Goal: Transaction & Acquisition: Obtain resource

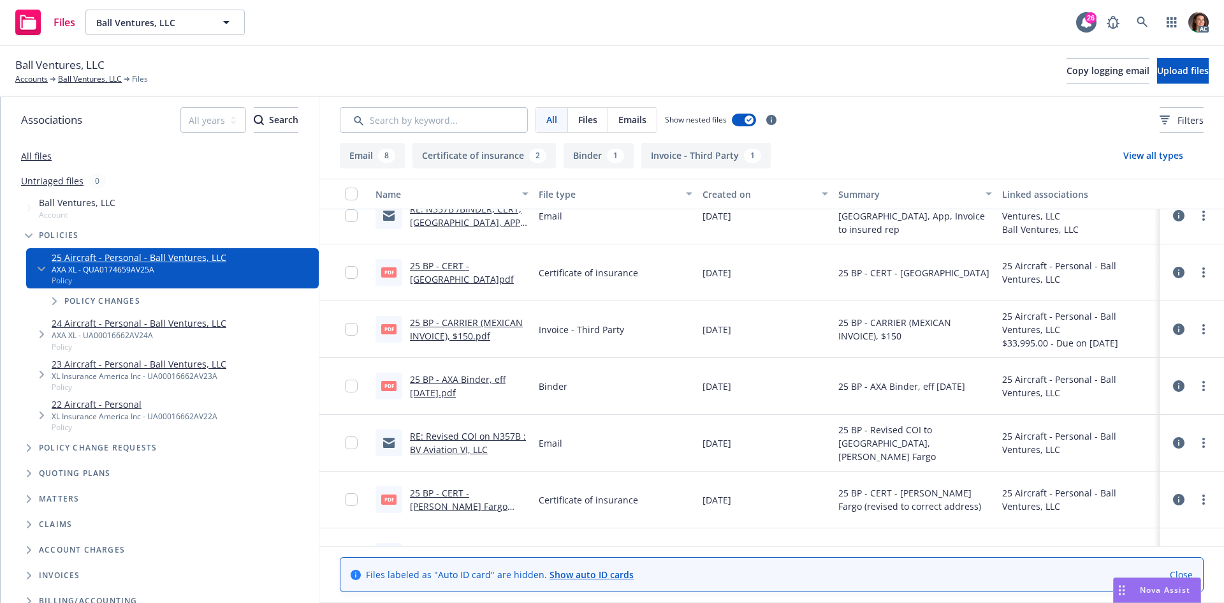
scroll to position [128, 0]
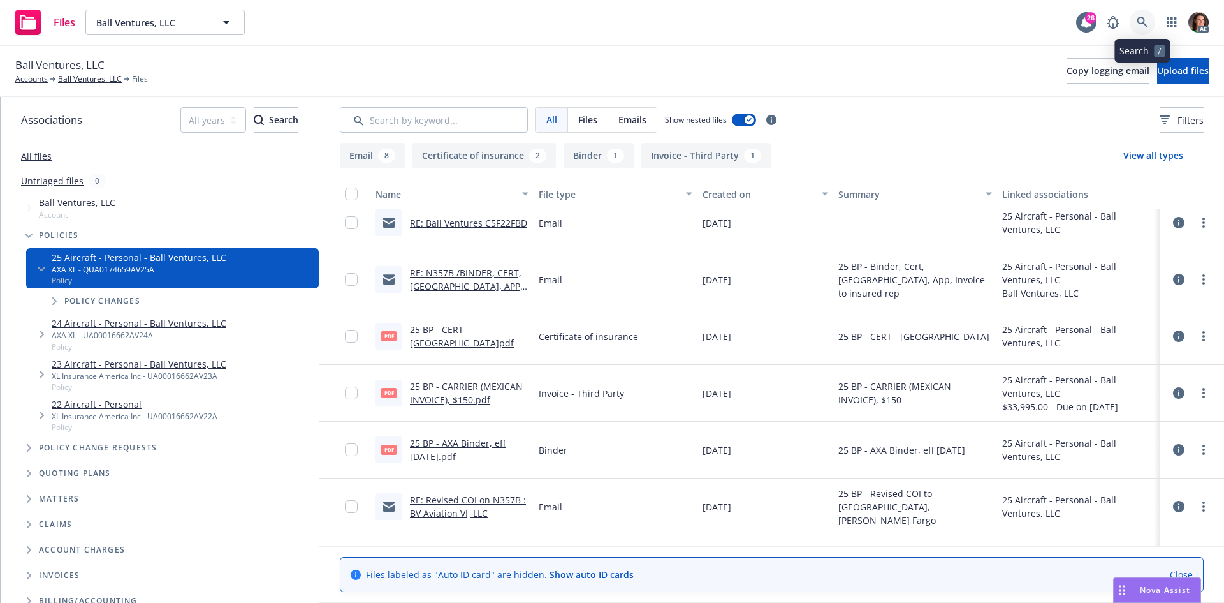
click at [1141, 19] on icon at bounding box center [1142, 22] width 11 height 11
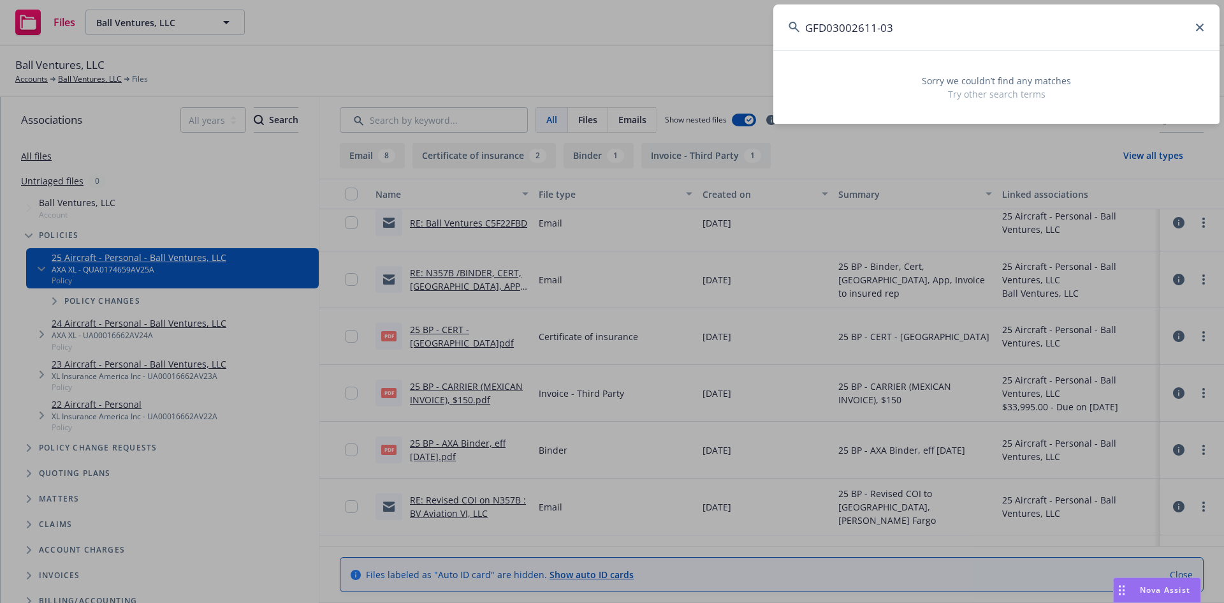
drag, startPoint x: 923, startPoint y: 13, endPoint x: 780, endPoint y: 25, distance: 143.3
click at [780, 25] on input "GFD03002611-03" at bounding box center [996, 27] width 446 height 46
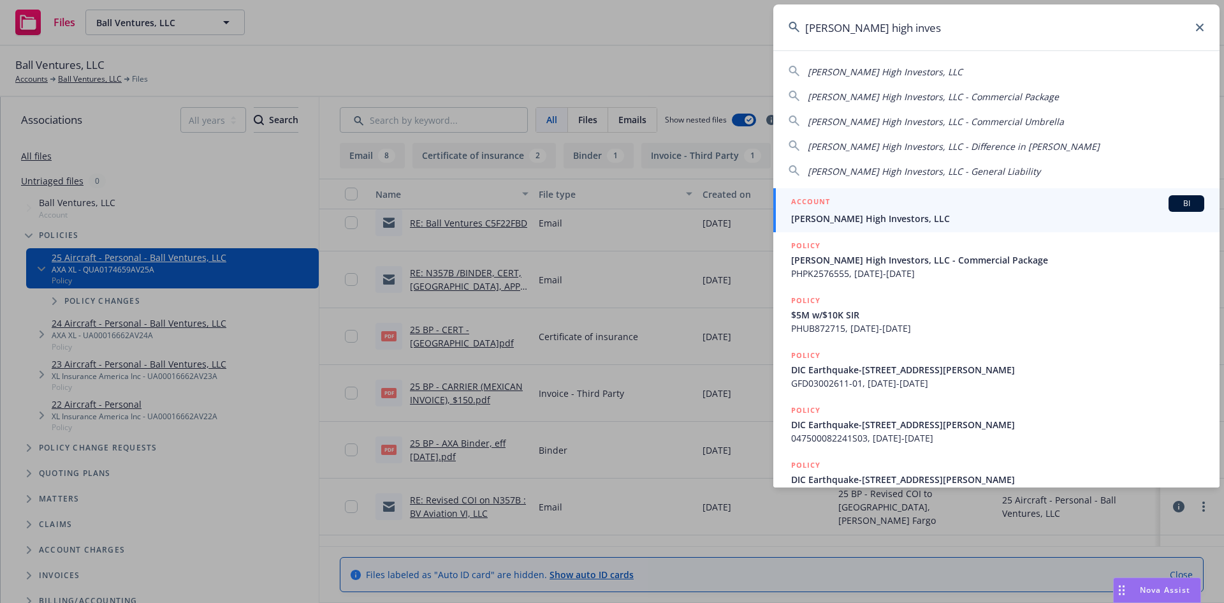
type input "emerson high inves"
click at [862, 206] on div "ACCOUNT BI" at bounding box center [997, 203] width 413 height 17
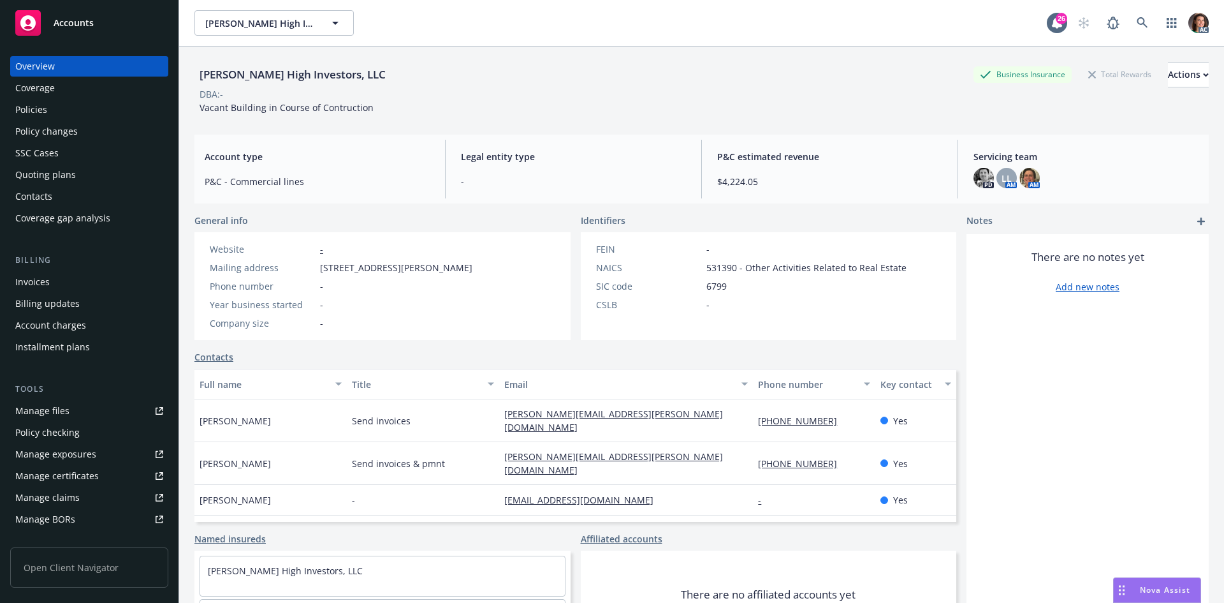
click at [64, 107] on div "Policies" at bounding box center [89, 109] width 148 height 20
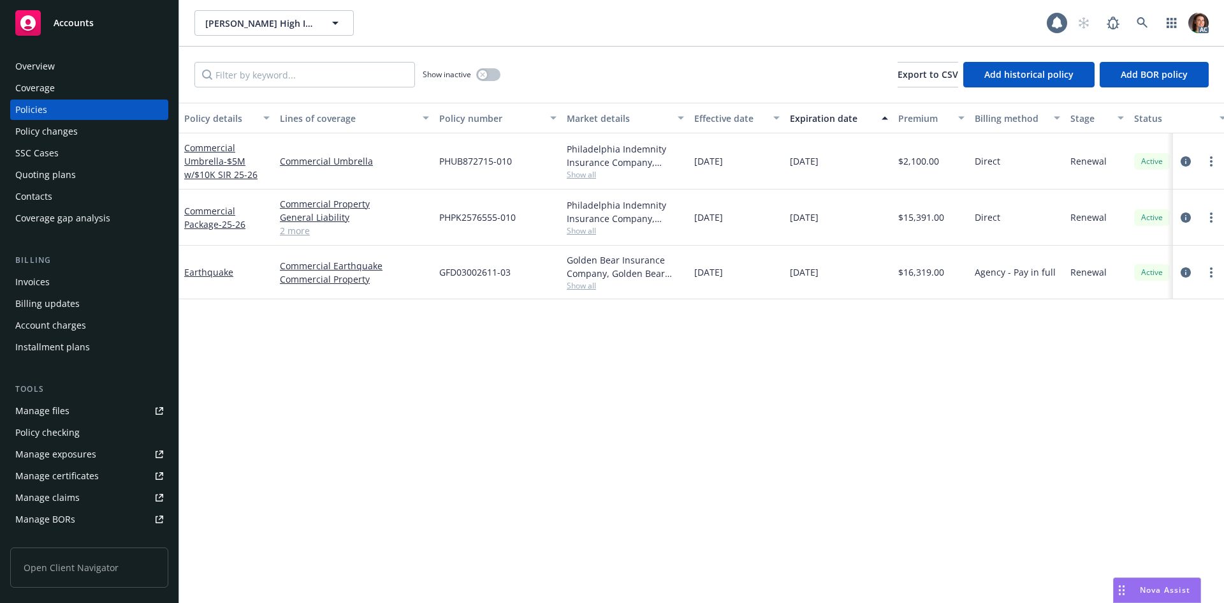
click at [689, 118] on button "Effective date" at bounding box center [737, 118] width 96 height 31
click at [713, 110] on button "Effective date" at bounding box center [737, 118] width 96 height 31
click at [196, 269] on link "Earthquake" at bounding box center [208, 272] width 49 height 12
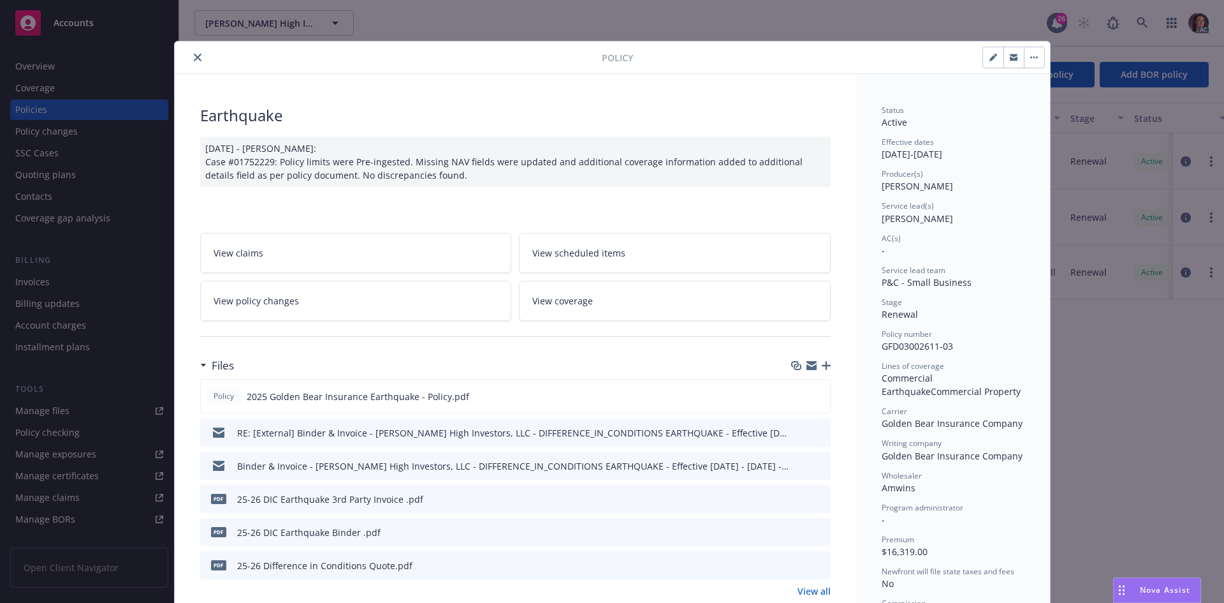
click at [819, 500] on button "preview file" at bounding box center [819, 497] width 14 height 11
click at [194, 56] on icon "close" at bounding box center [198, 58] width 8 height 8
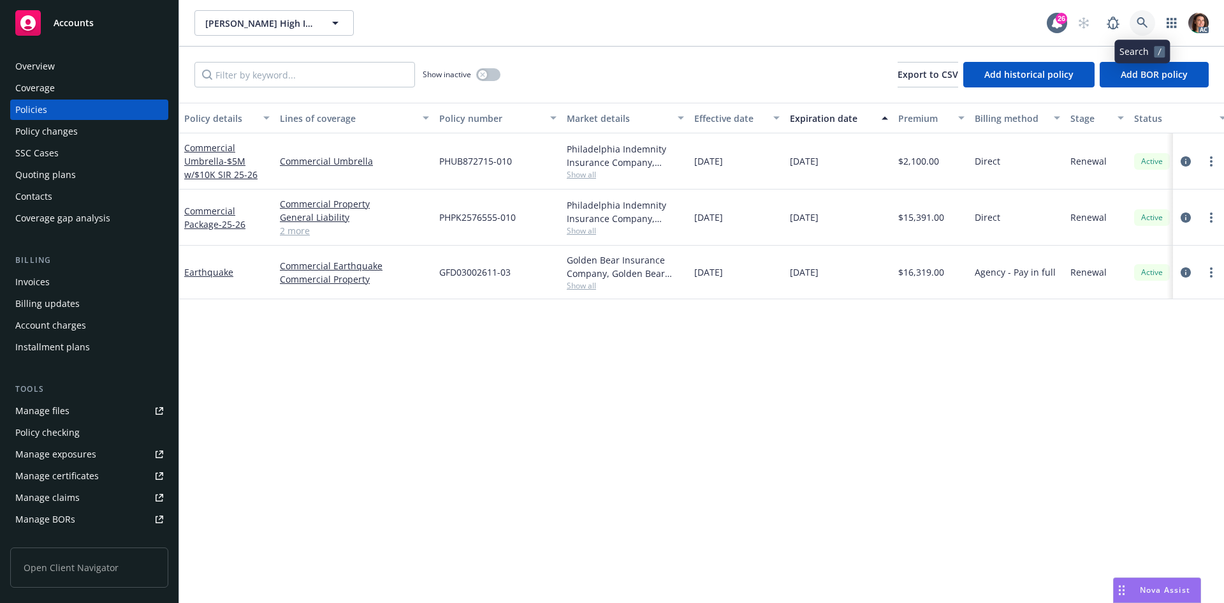
click at [1141, 29] on link at bounding box center [1143, 23] width 26 height 26
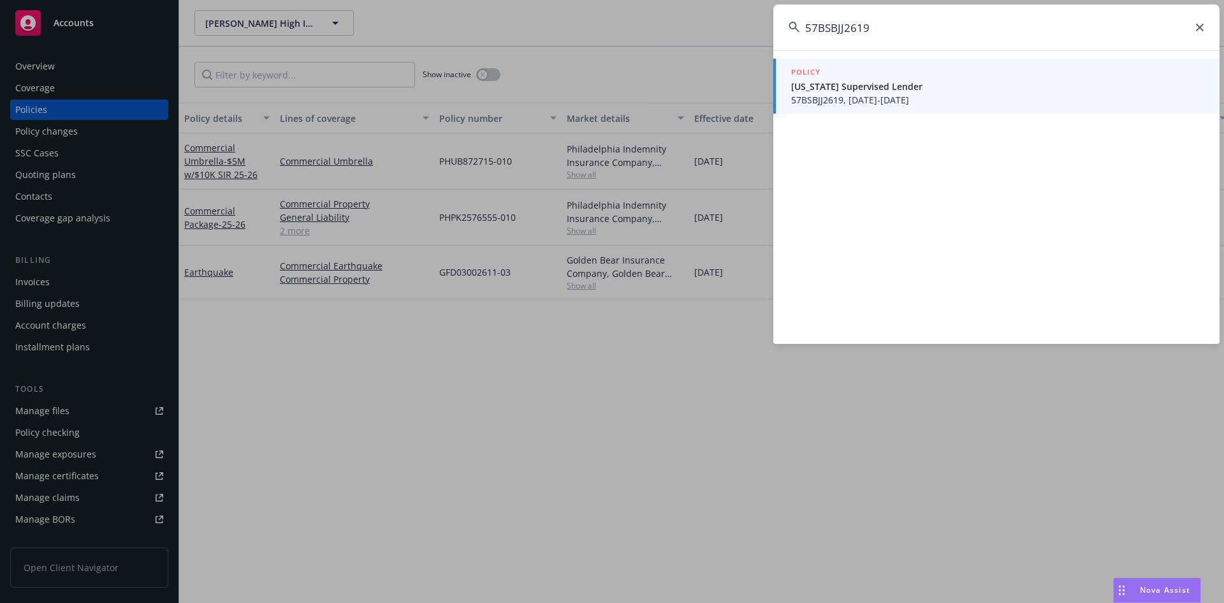
type input "57BSBJJ2619"
click at [811, 68] on h5 "POLICY" at bounding box center [805, 72] width 29 height 13
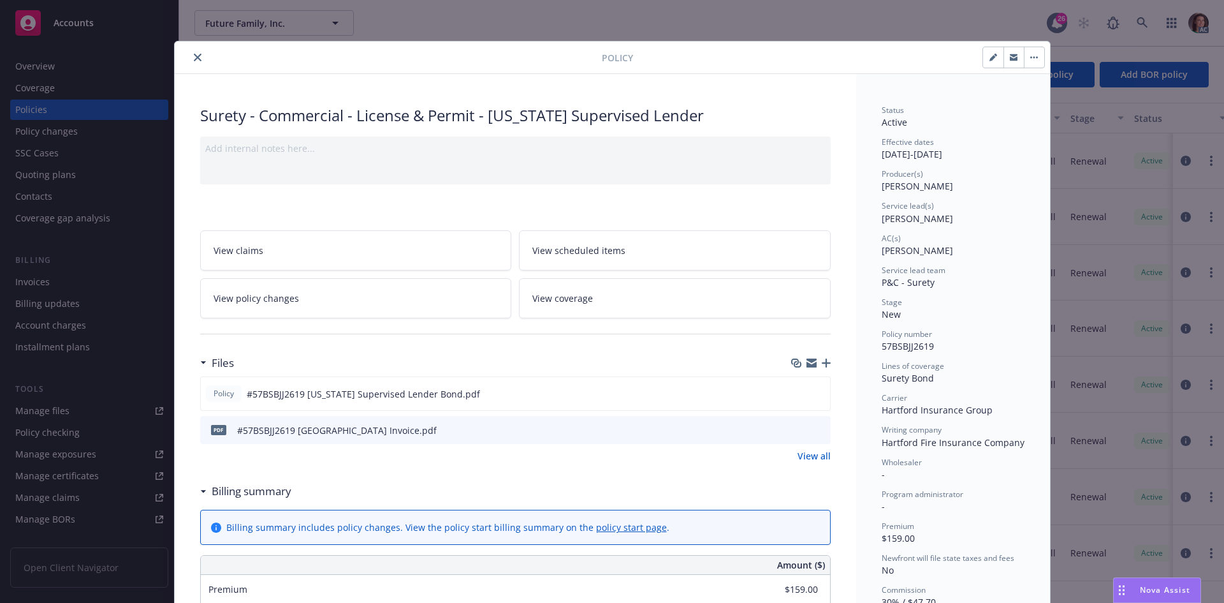
click at [815, 426] on icon "preview file" at bounding box center [818, 429] width 11 height 9
click at [184, 57] on div at bounding box center [391, 57] width 422 height 15
click at [190, 57] on button "close" at bounding box center [197, 57] width 15 height 15
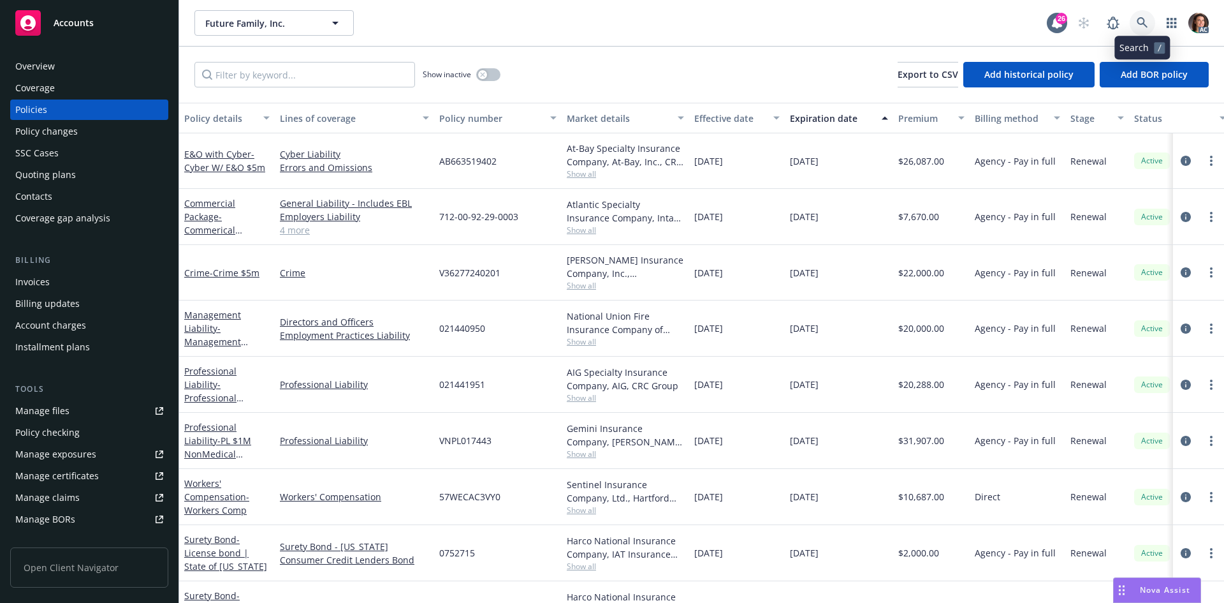
click at [1135, 22] on link at bounding box center [1143, 23] width 26 height 26
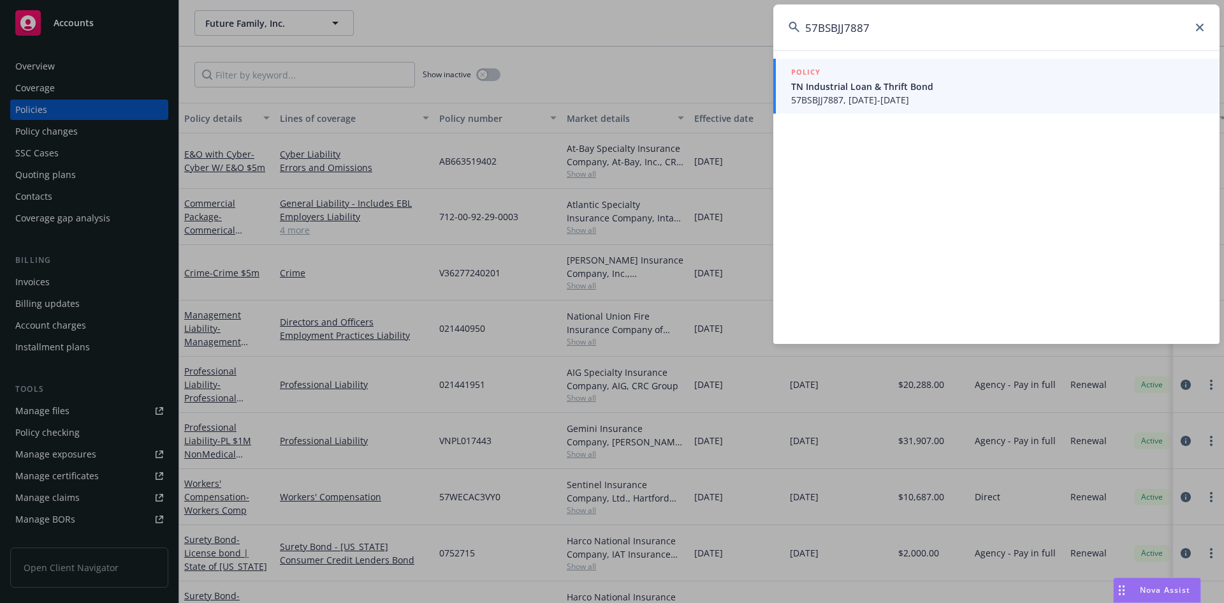
type input "57BSBJJ7887"
click at [891, 72] on div "POLICY" at bounding box center [997, 73] width 413 height 14
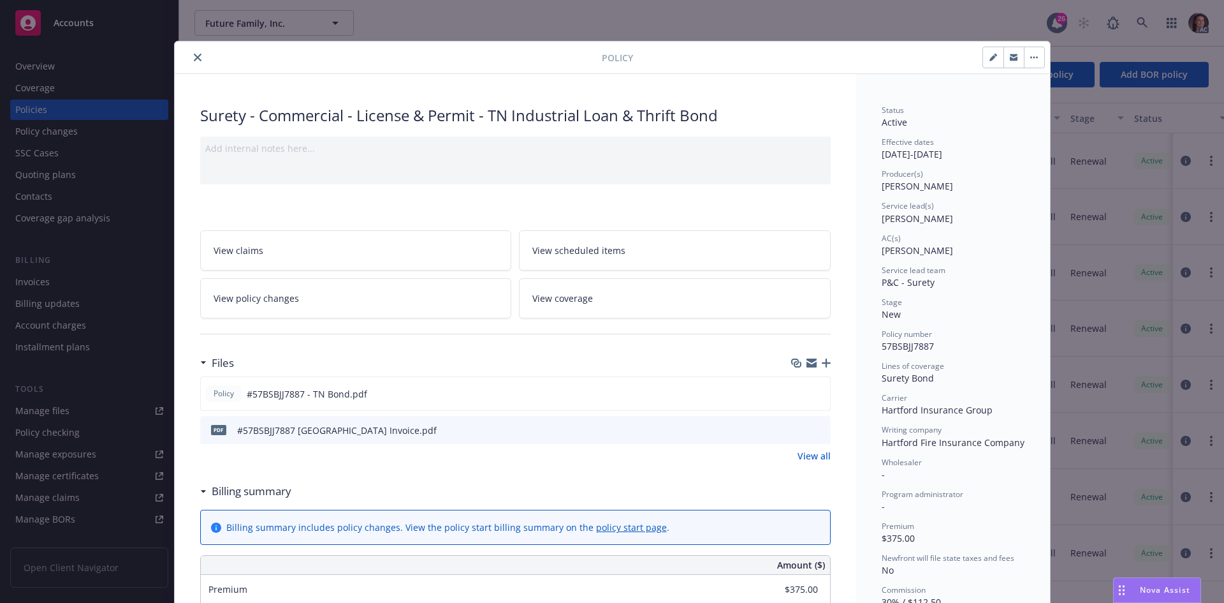
click at [813, 425] on icon "preview file" at bounding box center [818, 429] width 11 height 9
click at [196, 53] on button "close" at bounding box center [197, 57] width 15 height 15
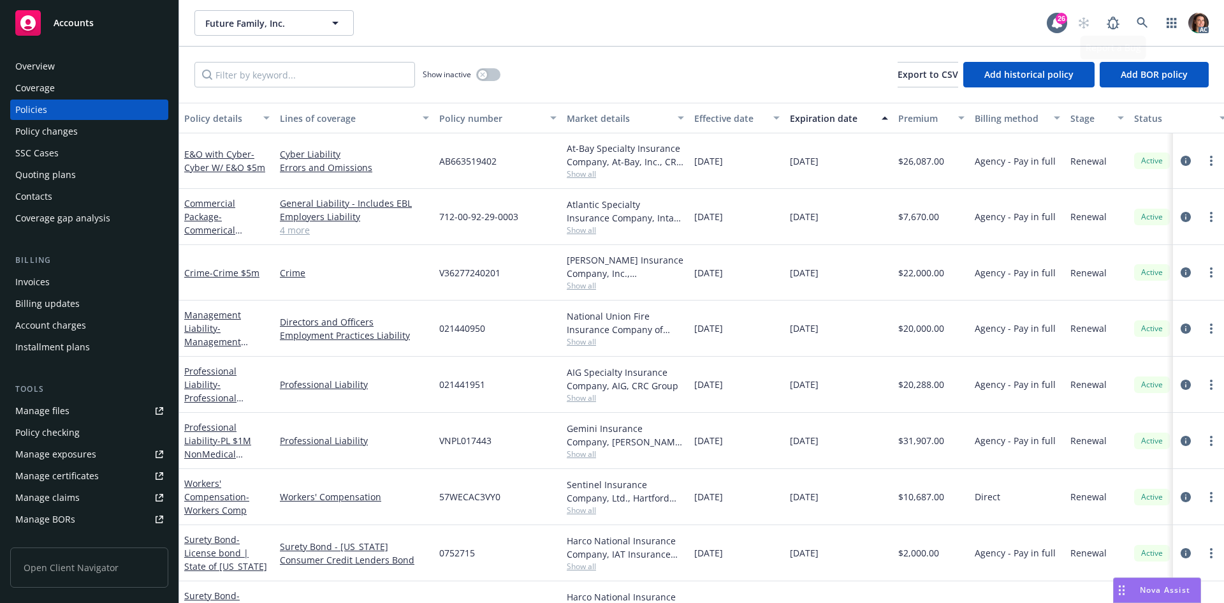
click at [1145, 10] on div "Future Family, Inc. Future Family, Inc. 26 AC" at bounding box center [701, 23] width 1045 height 46
click at [1145, 18] on icon at bounding box center [1142, 22] width 11 height 11
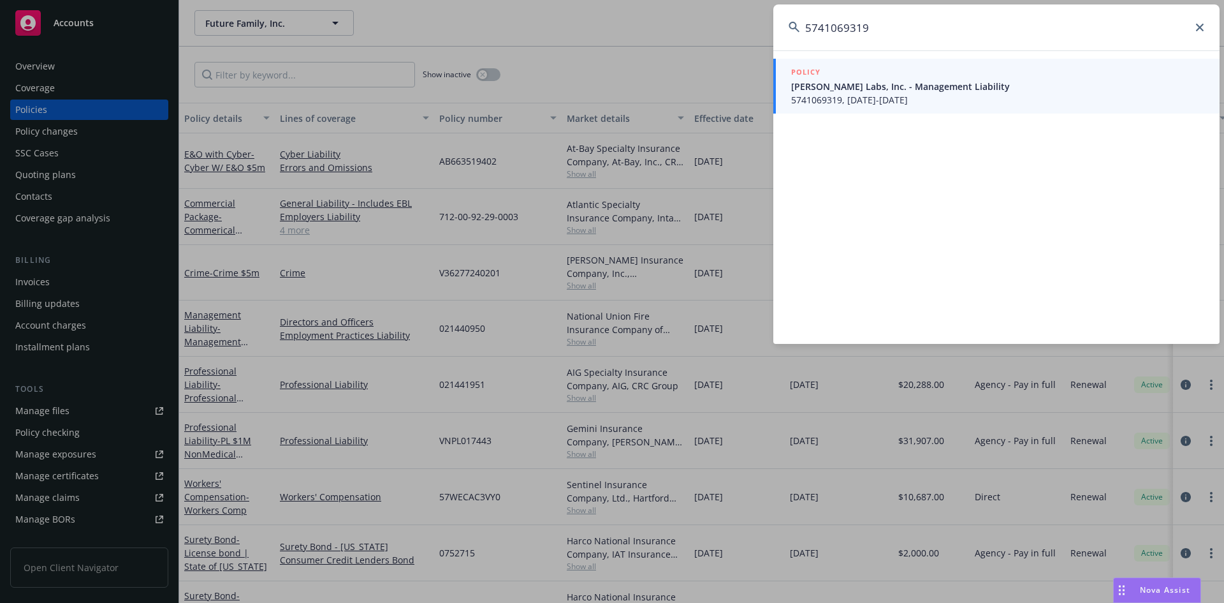
type input "5741069319"
drag, startPoint x: 851, startPoint y: 71, endPoint x: 819, endPoint y: 77, distance: 32.9
click at [823, 79] on div "POLICY" at bounding box center [997, 73] width 413 height 14
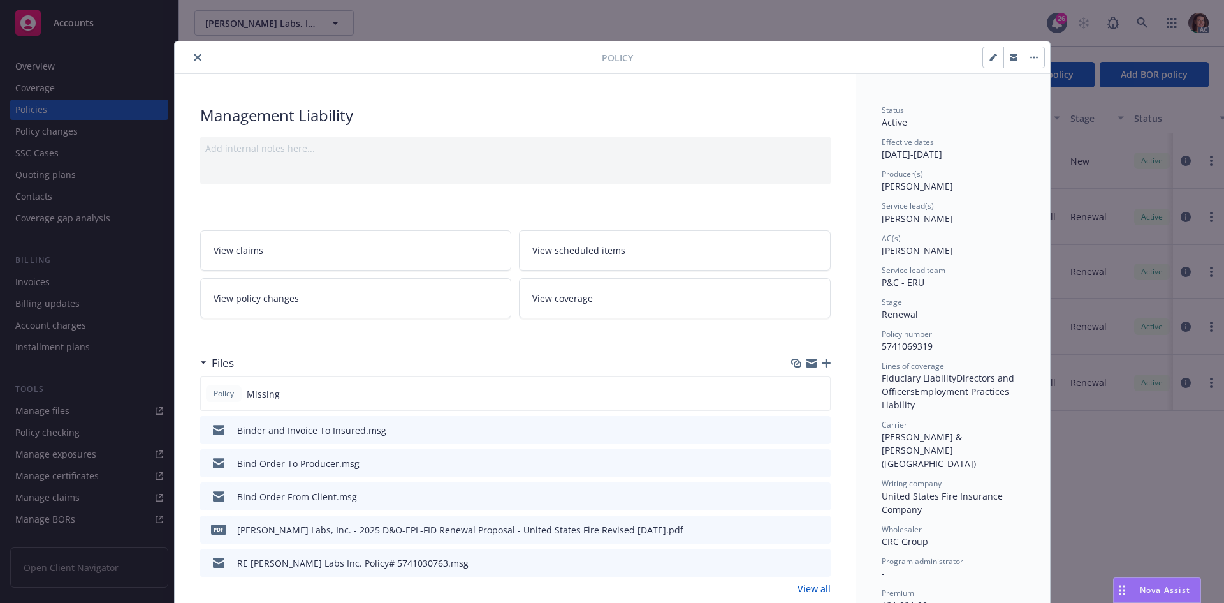
click at [816, 585] on link "View all" at bounding box center [814, 588] width 33 height 13
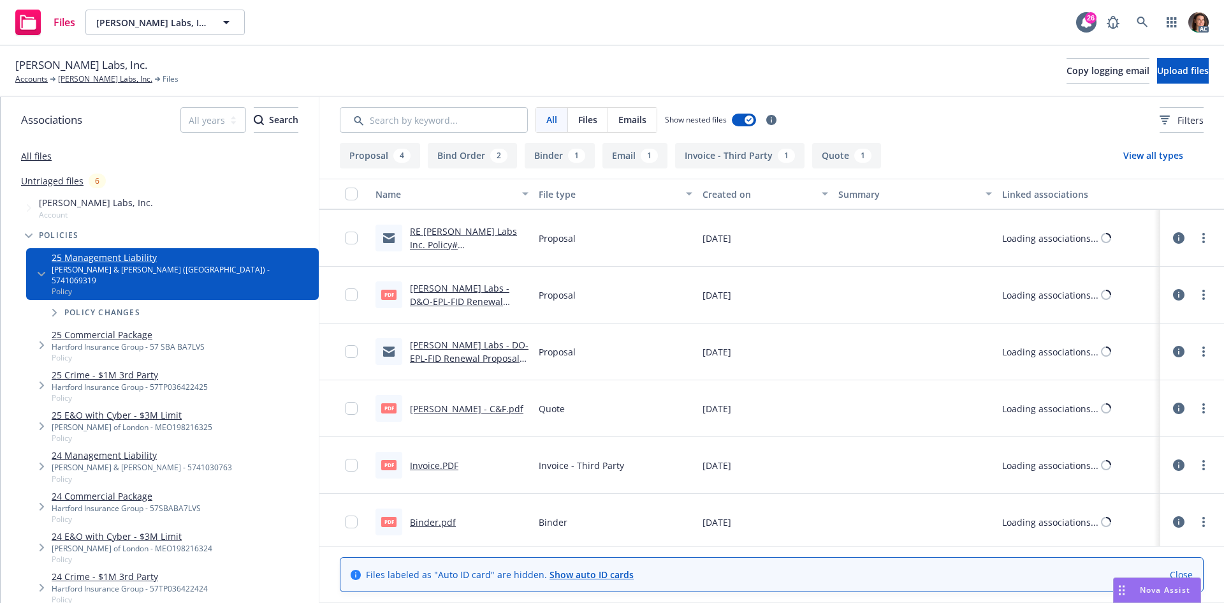
scroll to position [229, 0]
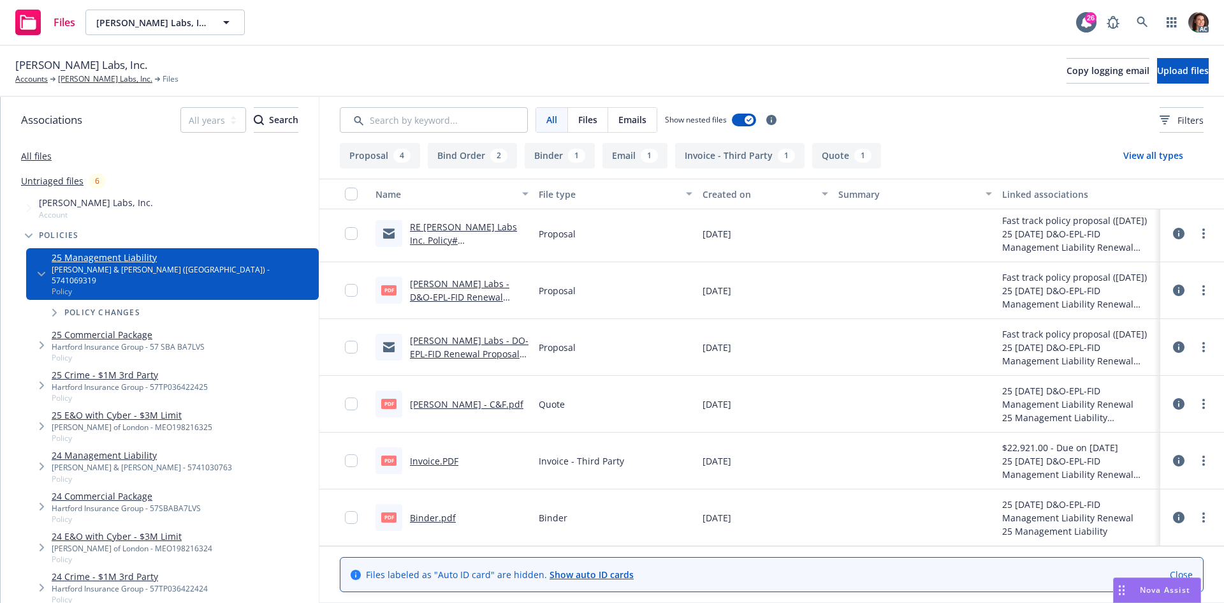
click at [430, 462] on link "Invoice.PDF" at bounding box center [434, 461] width 48 height 12
click at [1141, 28] on link at bounding box center [1143, 23] width 26 height 26
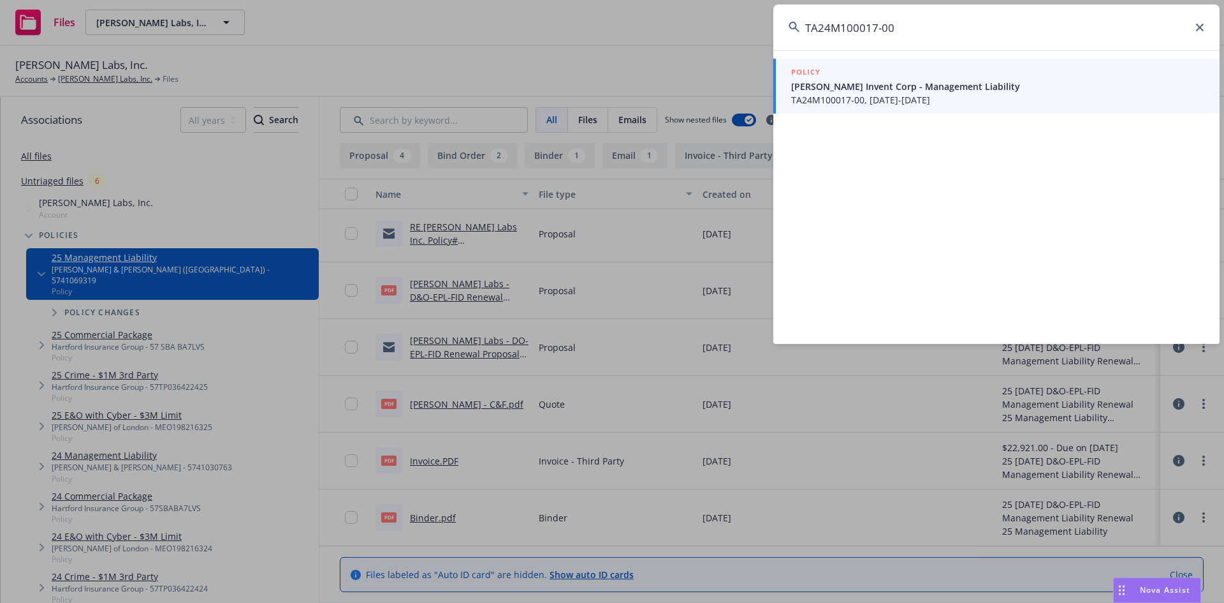
type input "TA24M100017-00"
click at [844, 82] on span "Albert Invent Corp - Management Liability" at bounding box center [997, 86] width 413 height 13
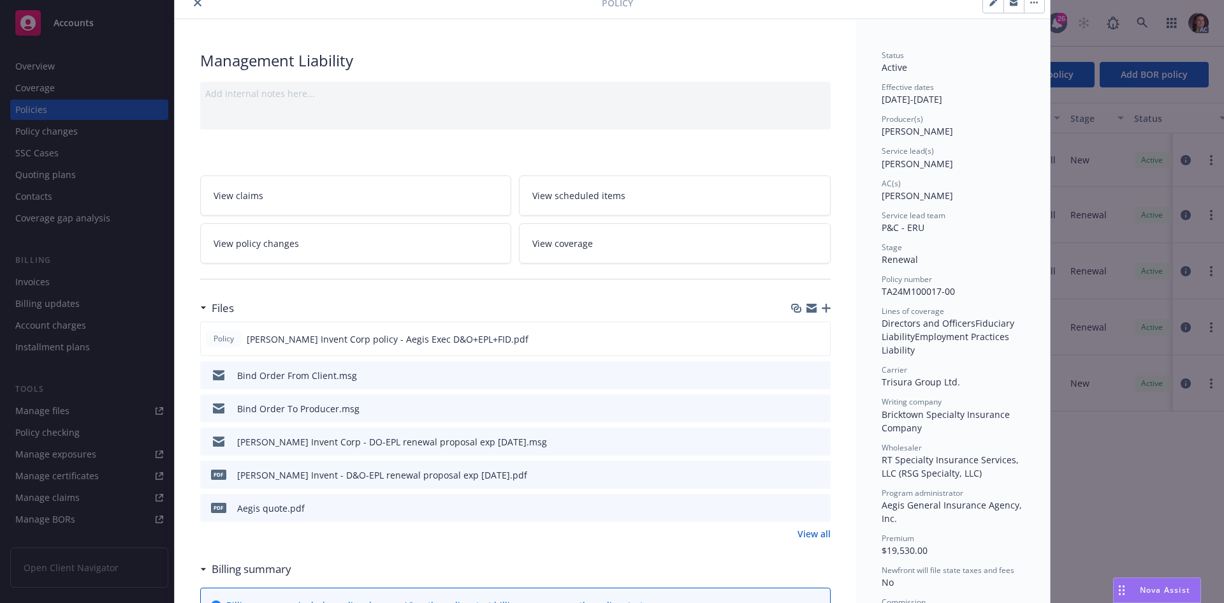
scroll to position [128, 0]
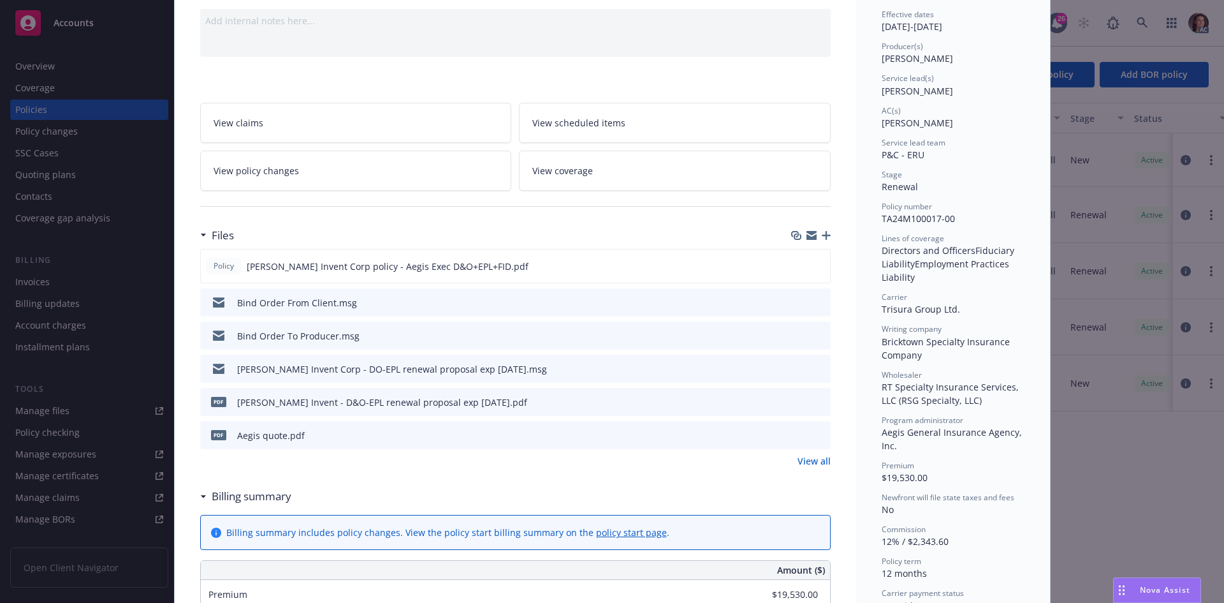
click at [804, 453] on div "Policy [PERSON_NAME] Invent Corp policy - Aegis Exec D&O+EPL+FID.pdf Bind Order…" at bounding box center [515, 358] width 631 height 219
click at [807, 456] on link "View all" at bounding box center [814, 460] width 33 height 13
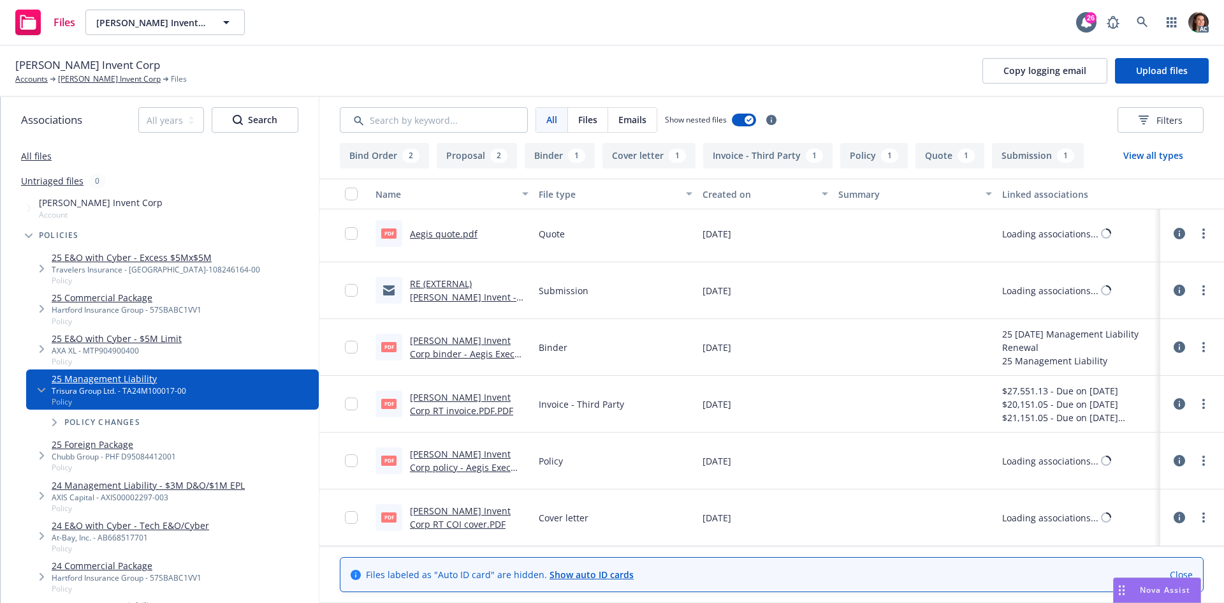
scroll to position [229, 0]
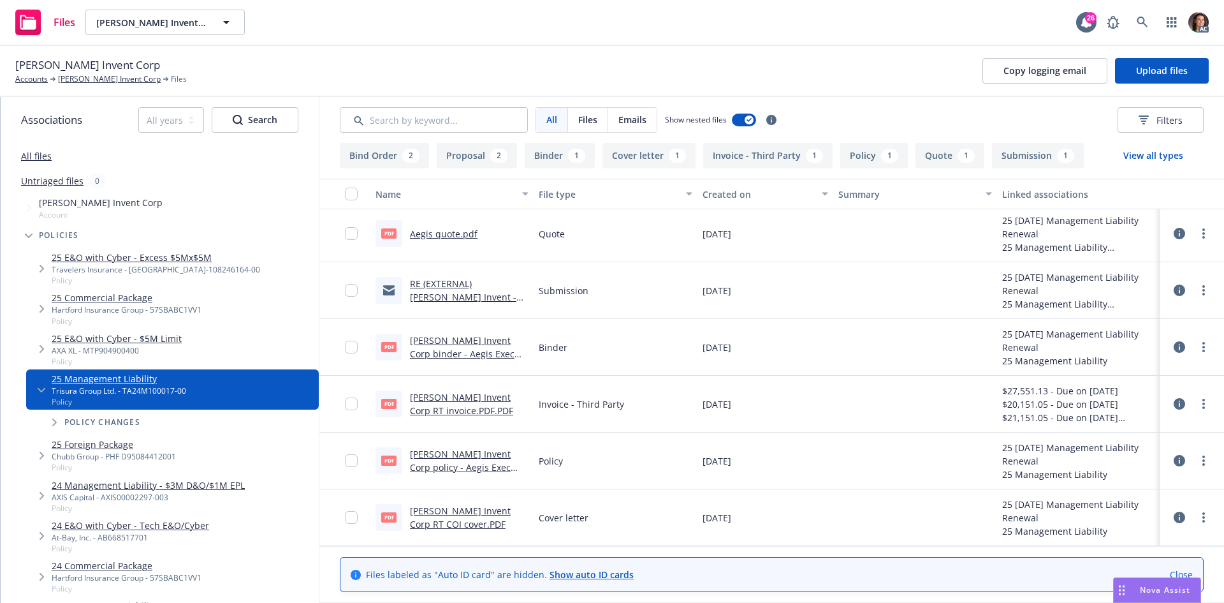
click at [471, 388] on div "PDF Albert Invent Corp RT invoice.PDF.PDF" at bounding box center [451, 404] width 163 height 57
click at [471, 391] on link "[PERSON_NAME] Invent Corp RT invoice.PDF.PDF" at bounding box center [461, 404] width 103 height 26
click at [1139, 21] on icon at bounding box center [1142, 22] width 11 height 11
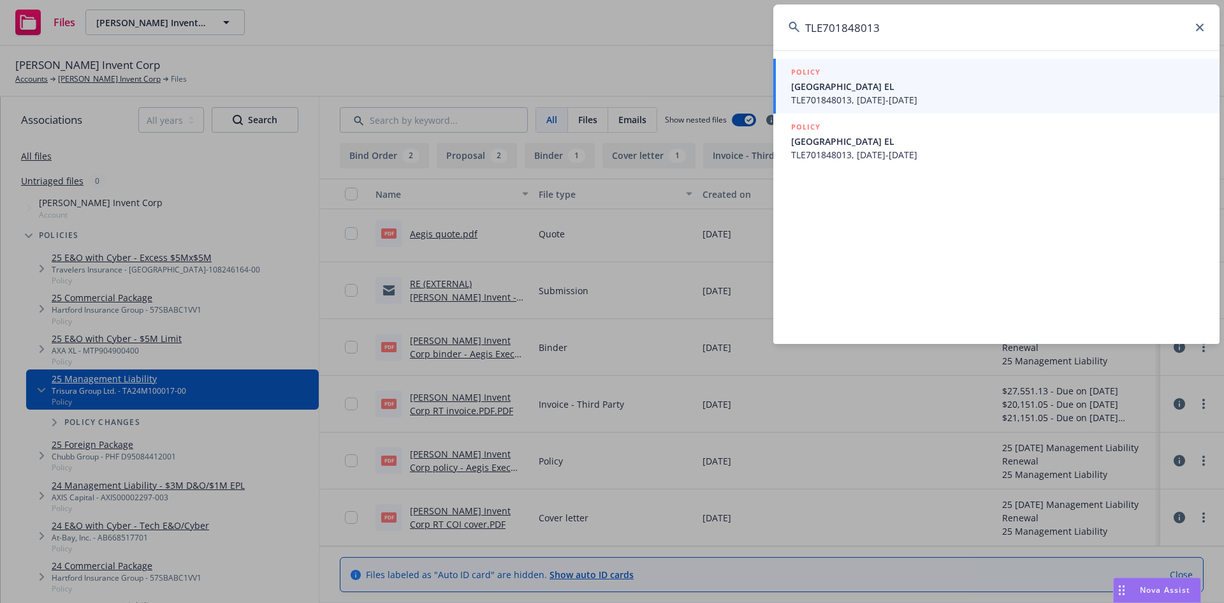
type input "TLE701848013"
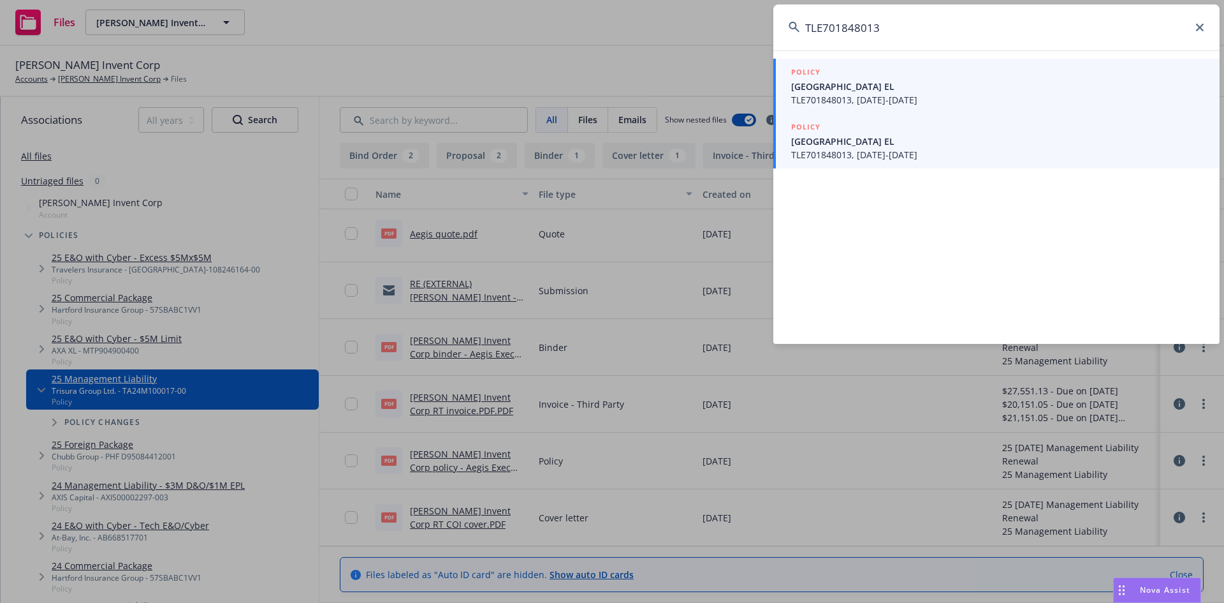
click at [900, 149] on span "TLE701848013, 05/28/2025-05/28/2026" at bounding box center [997, 154] width 413 height 13
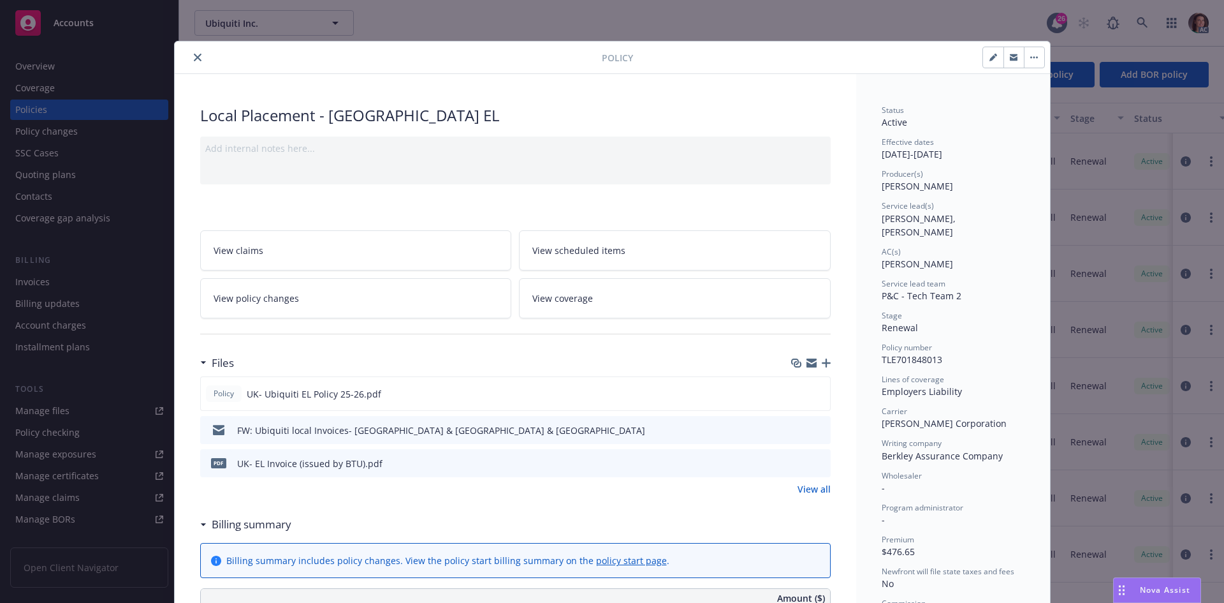
click at [195, 60] on icon "close" at bounding box center [198, 58] width 8 height 8
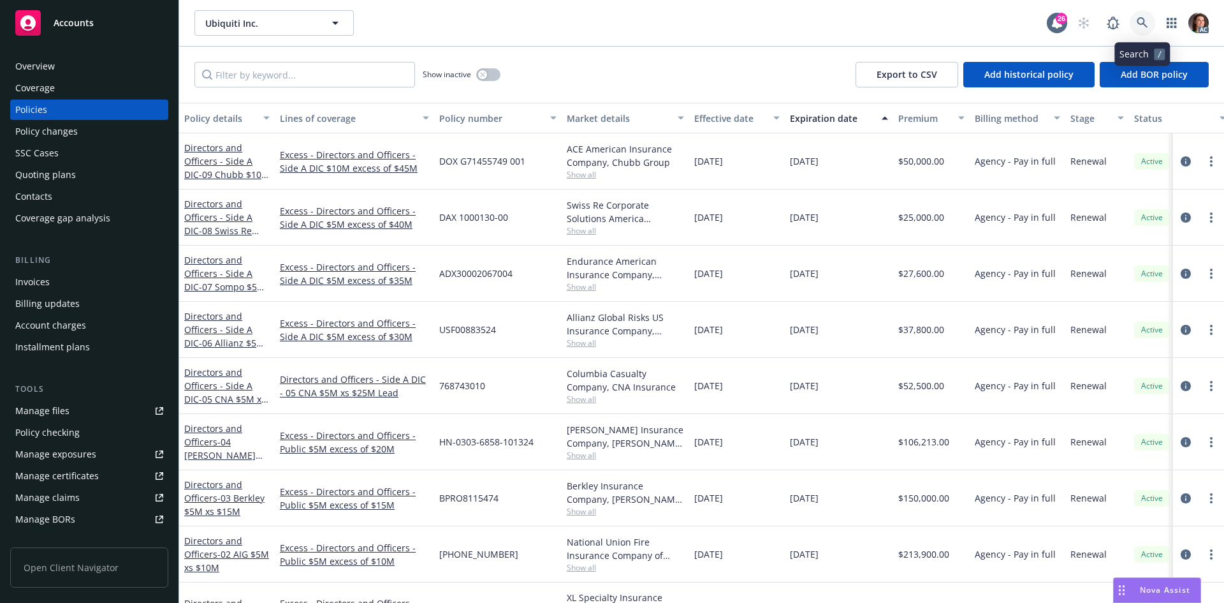
click at [1137, 20] on icon at bounding box center [1142, 22] width 11 height 11
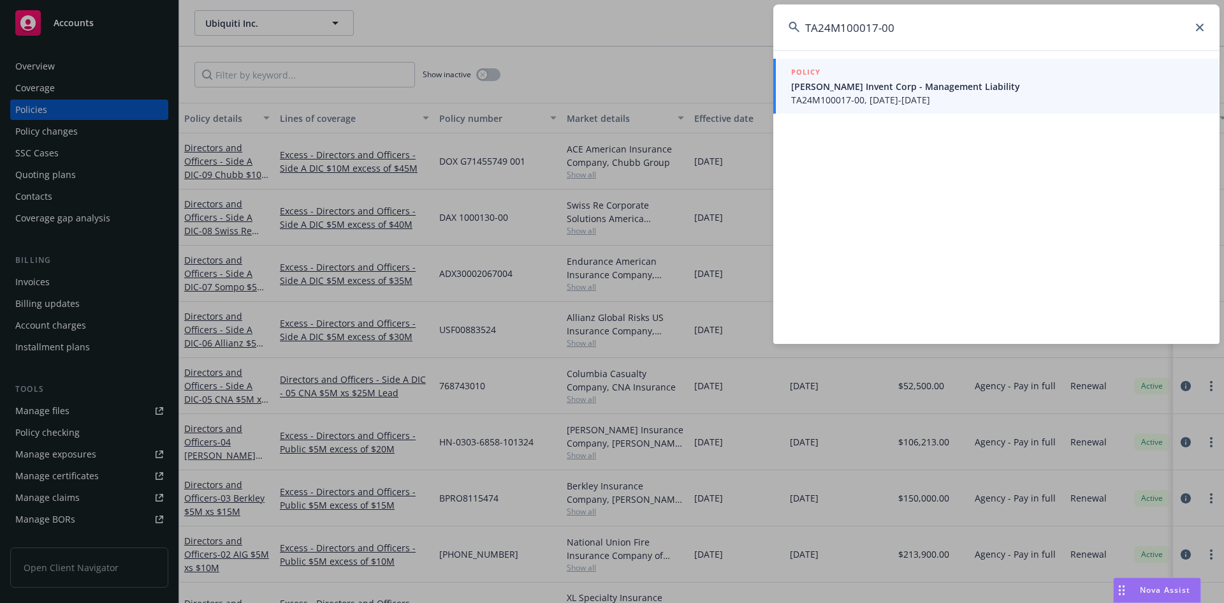
type input "TA24M100017-00"
click at [854, 89] on span "Albert Invent Corp - Management Liability" at bounding box center [997, 86] width 413 height 13
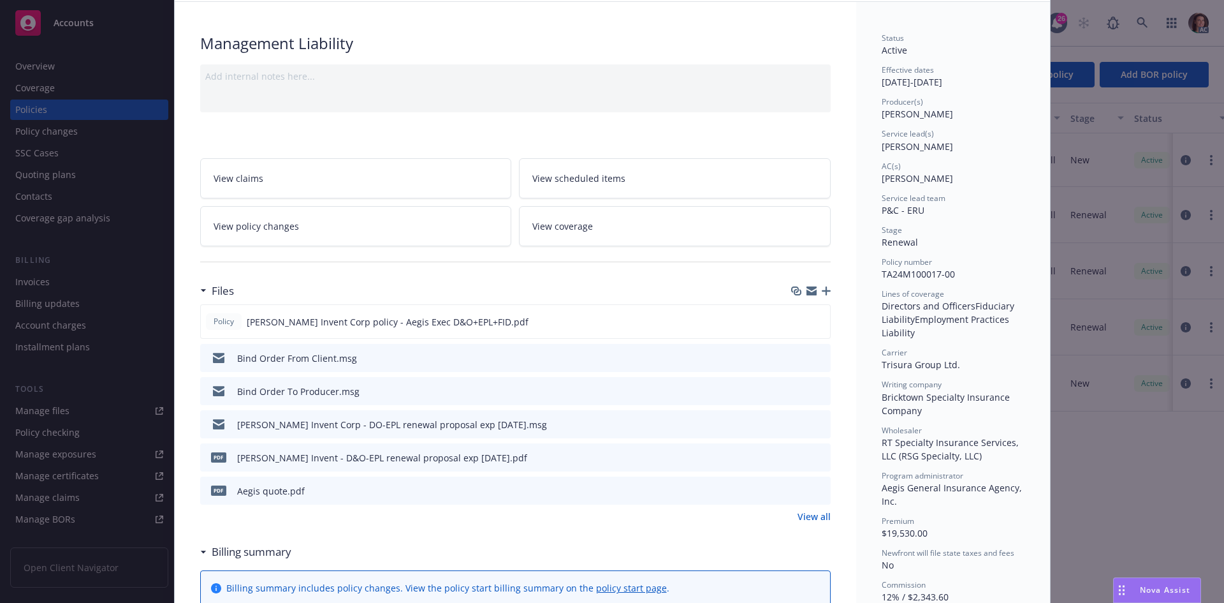
scroll to position [255, 0]
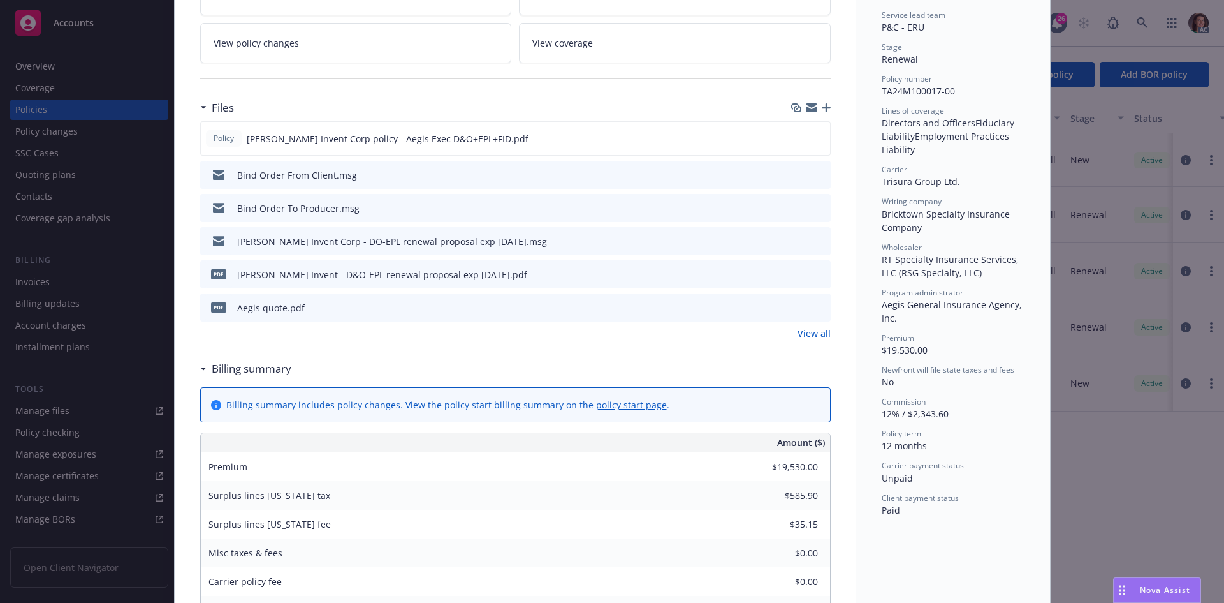
click at [811, 331] on link "View all" at bounding box center [814, 332] width 33 height 13
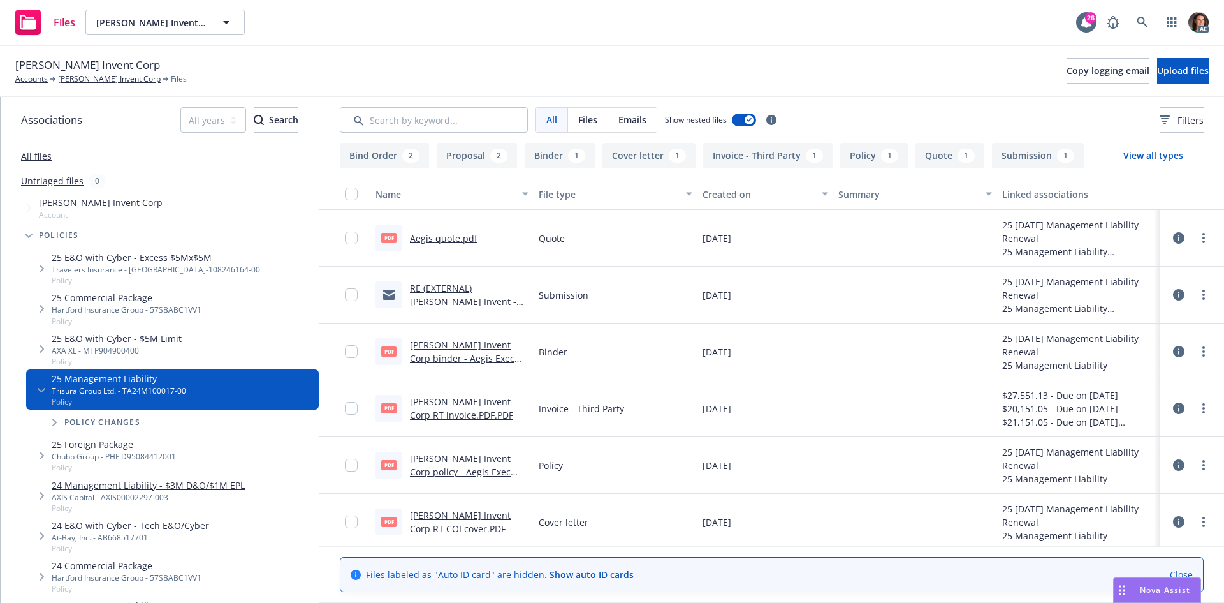
scroll to position [229, 0]
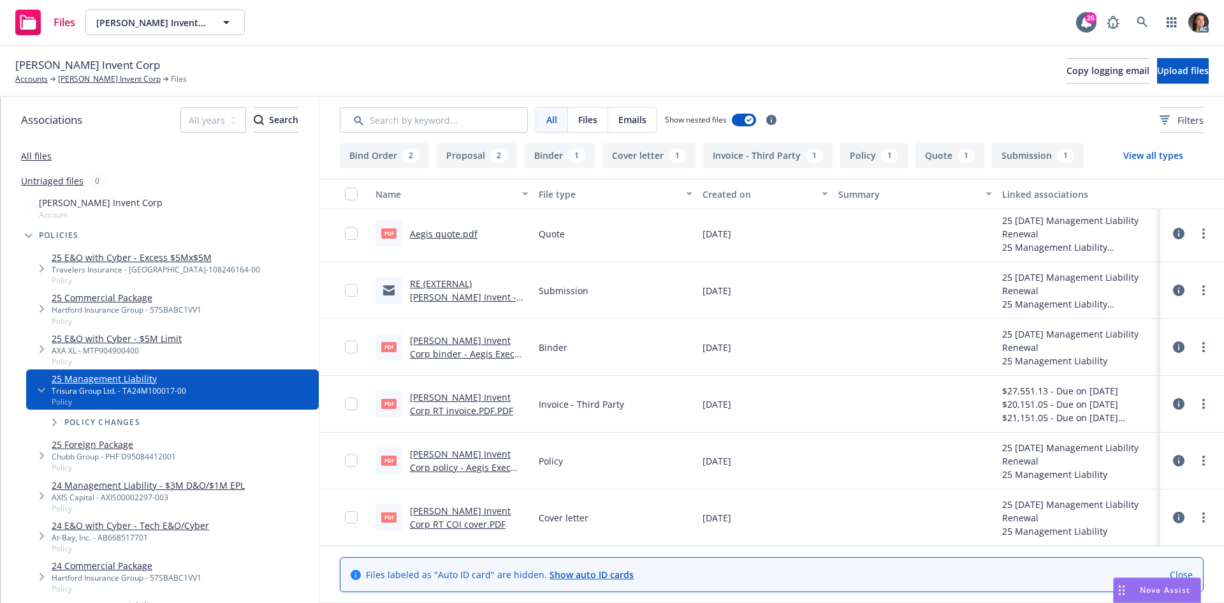
click at [439, 402] on link "[PERSON_NAME] Invent Corp RT invoice.PDF.PDF" at bounding box center [461, 404] width 103 height 26
